Goal: Communication & Community: Answer question/provide support

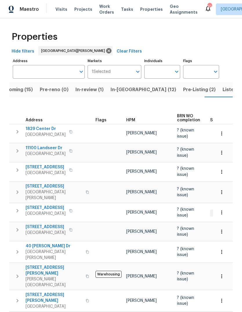
scroll to position [0, 15]
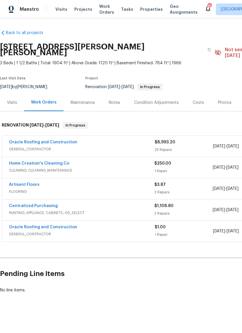
click at [65, 140] on link "Oracle Roofing and Construction" at bounding box center [43, 142] width 68 height 4
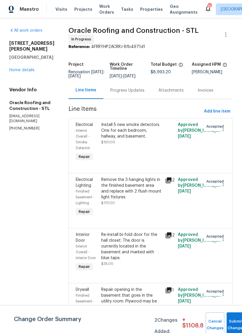
click at [136, 91] on div "Progress Updates" at bounding box center [127, 90] width 34 height 6
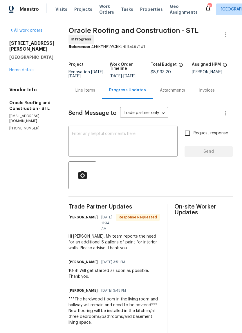
click at [136, 143] on textarea at bounding box center [123, 142] width 102 height 20
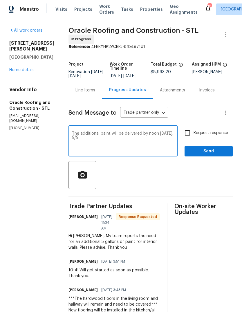
type textarea "The additional paint will be delivered by noon [DATE]. 9/9"
click at [196, 182] on div at bounding box center [151, 175] width 164 height 28
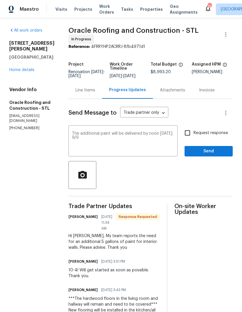
click at [224, 133] on span "Request response" at bounding box center [211, 133] width 35 height 6
click at [194, 133] on input "Request response" at bounding box center [188, 133] width 12 height 12
checkbox input "true"
click at [225, 150] on span "Send" at bounding box center [208, 151] width 39 height 7
